Goal: Navigation & Orientation: Understand site structure

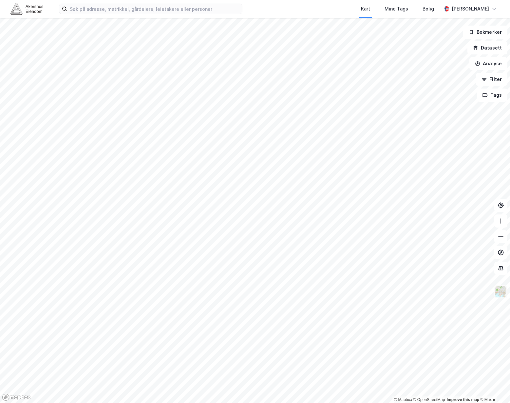
drag, startPoint x: 500, startPoint y: 293, endPoint x: 507, endPoint y: 294, distance: 7.0
click at [500, 293] on img at bounding box center [501, 292] width 12 height 12
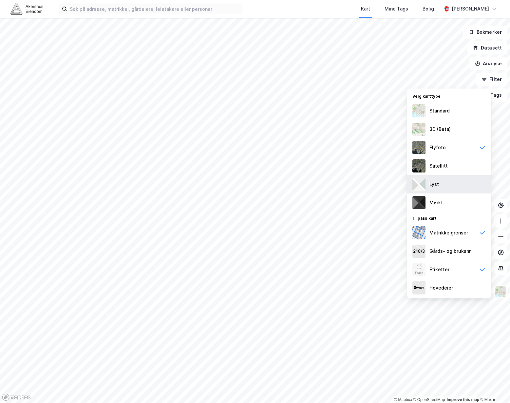
click at [449, 183] on div "Lyst" at bounding box center [450, 184] width 84 height 18
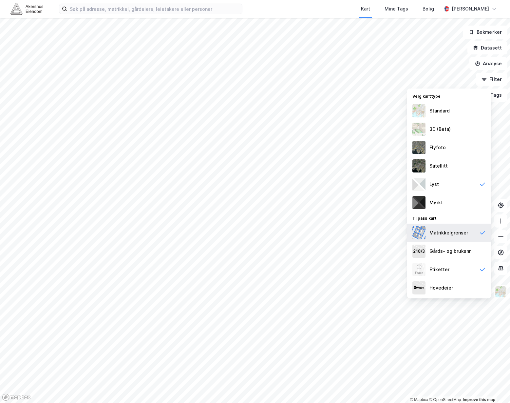
click at [439, 231] on div "Matrikkelgrenser" at bounding box center [449, 233] width 39 height 8
click at [501, 293] on img at bounding box center [501, 292] width 12 height 12
